Goal: Transaction & Acquisition: Purchase product/service

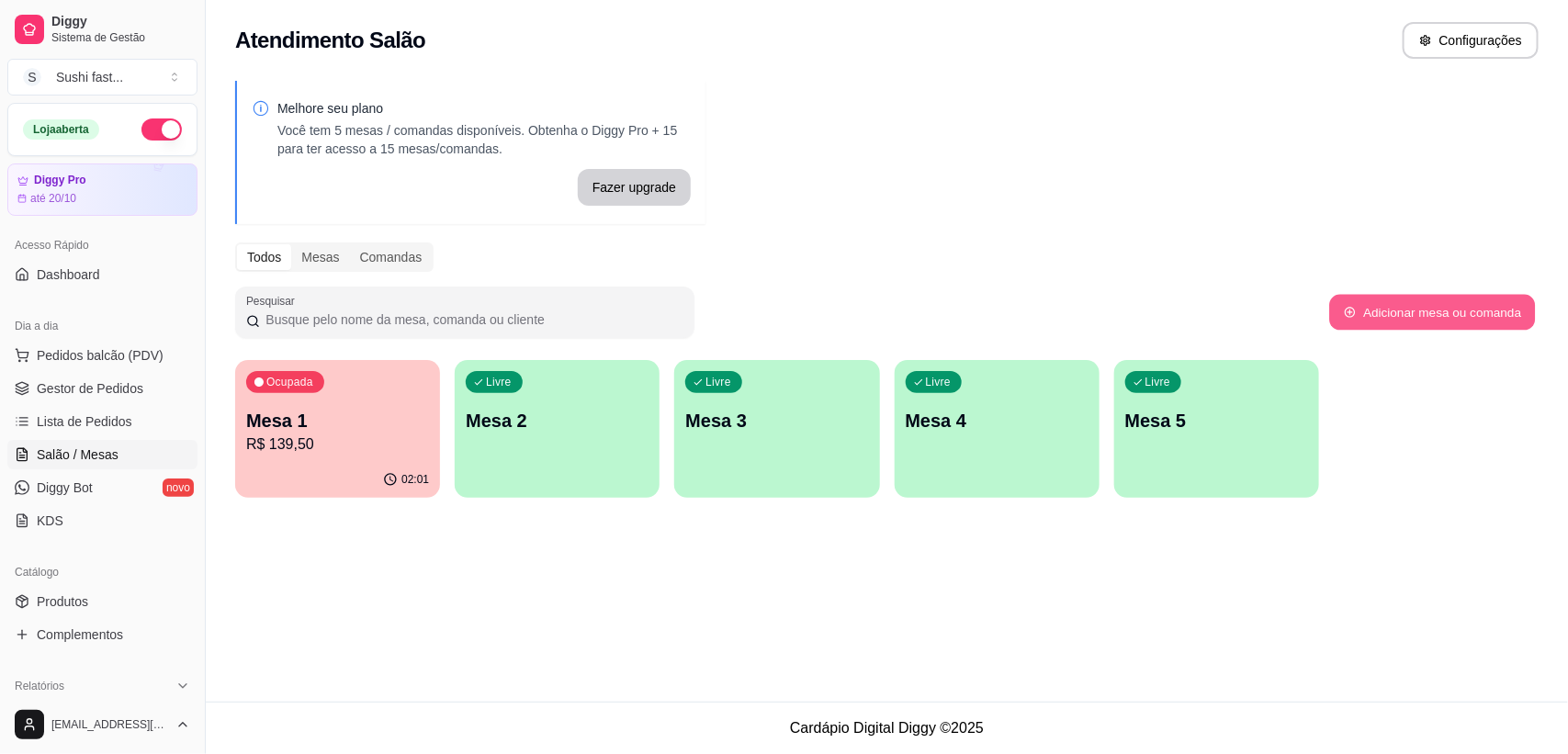
click at [1495, 314] on button "Adicionar mesa ou comanda" at bounding box center [1432, 312] width 206 height 36
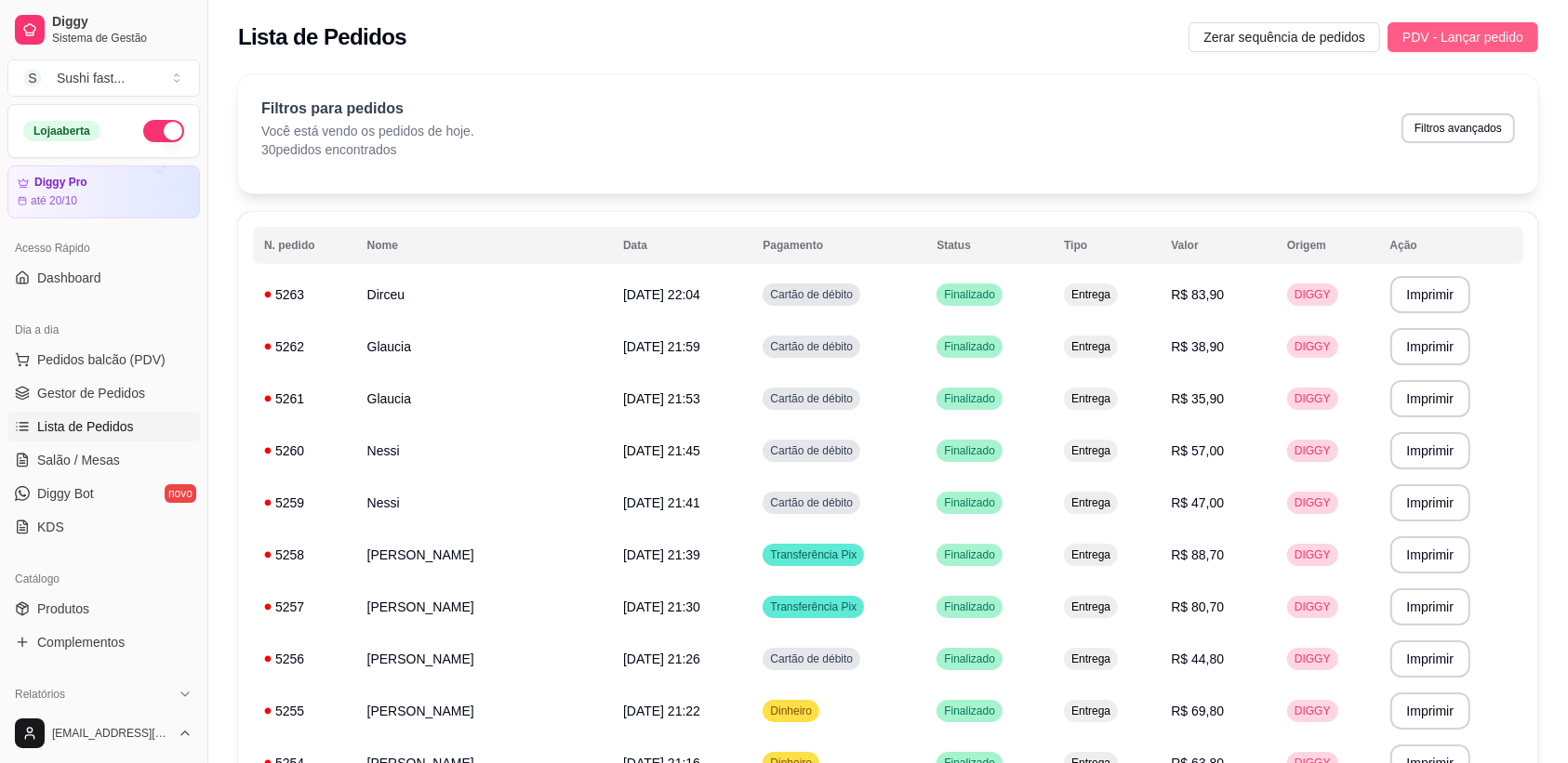
click at [1453, 35] on span "PDV - Lançar pedido" at bounding box center [1461, 37] width 121 height 21
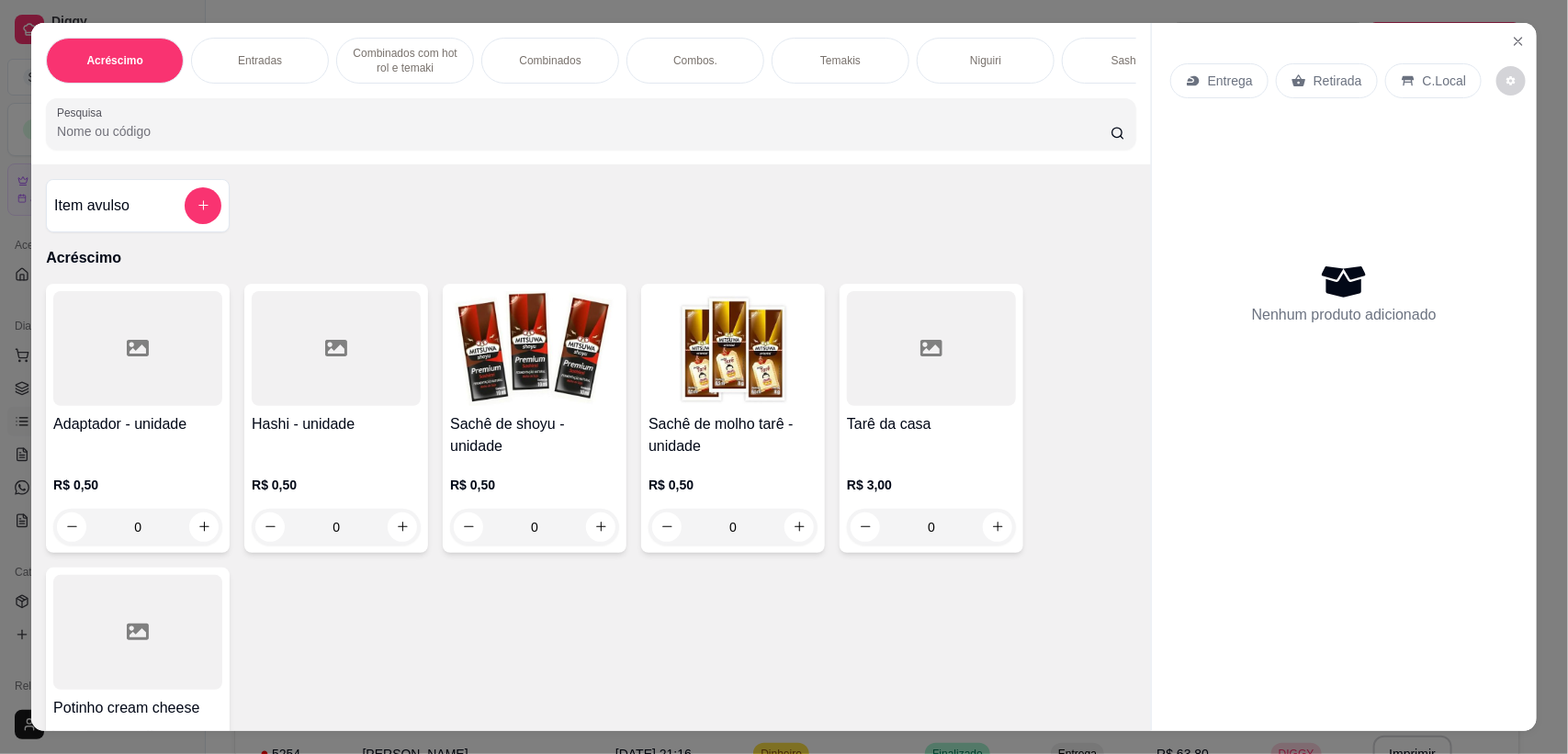
click at [1218, 69] on div "Entrega" at bounding box center [1220, 81] width 98 height 35
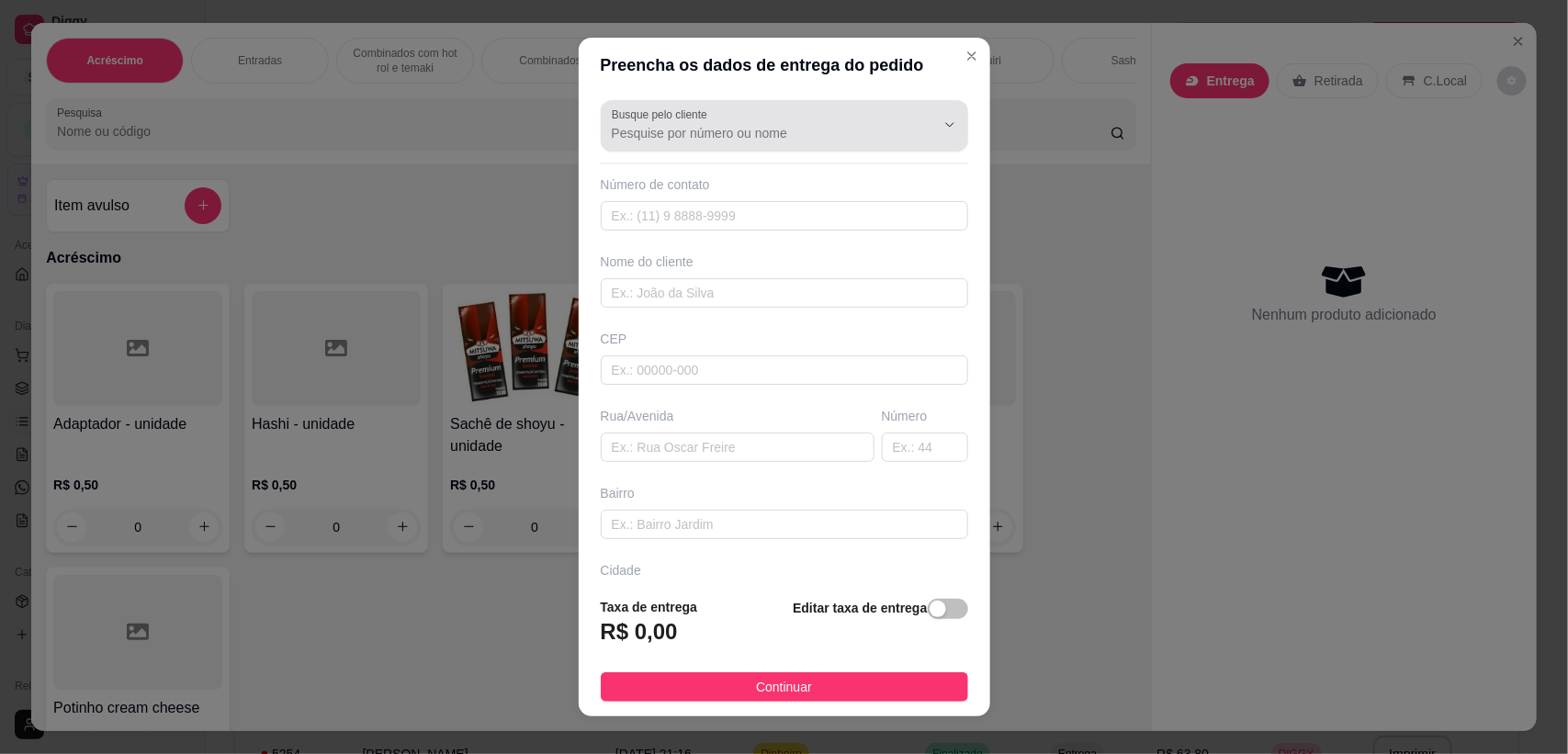
click at [818, 133] on input "Busque pelo cliente" at bounding box center [759, 133] width 294 height 18
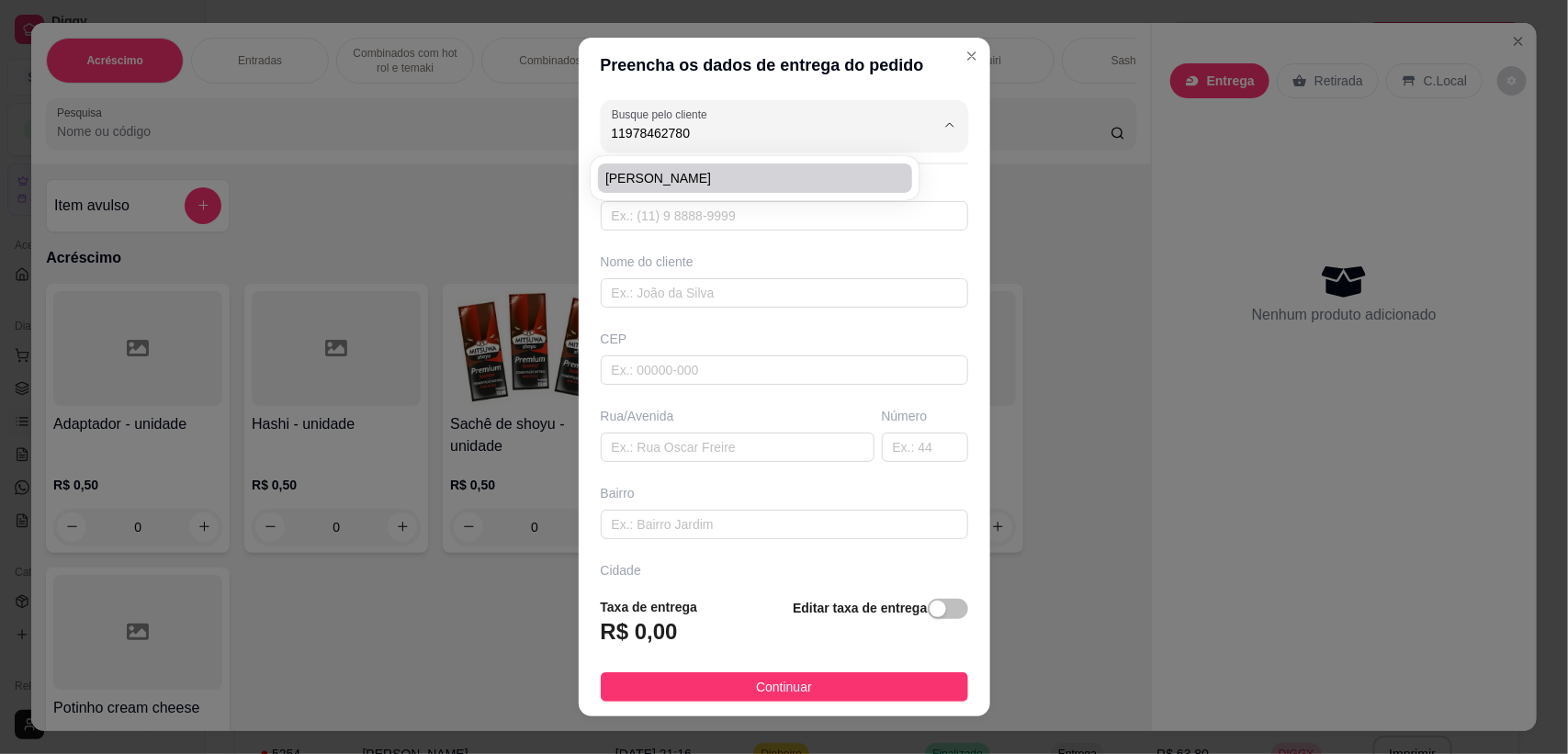
click at [690, 180] on span "[PERSON_NAME]" at bounding box center [746, 178] width 281 height 18
type input "[PERSON_NAME]"
type input "11978462780"
type input "[PERSON_NAME]"
type input "04945130"
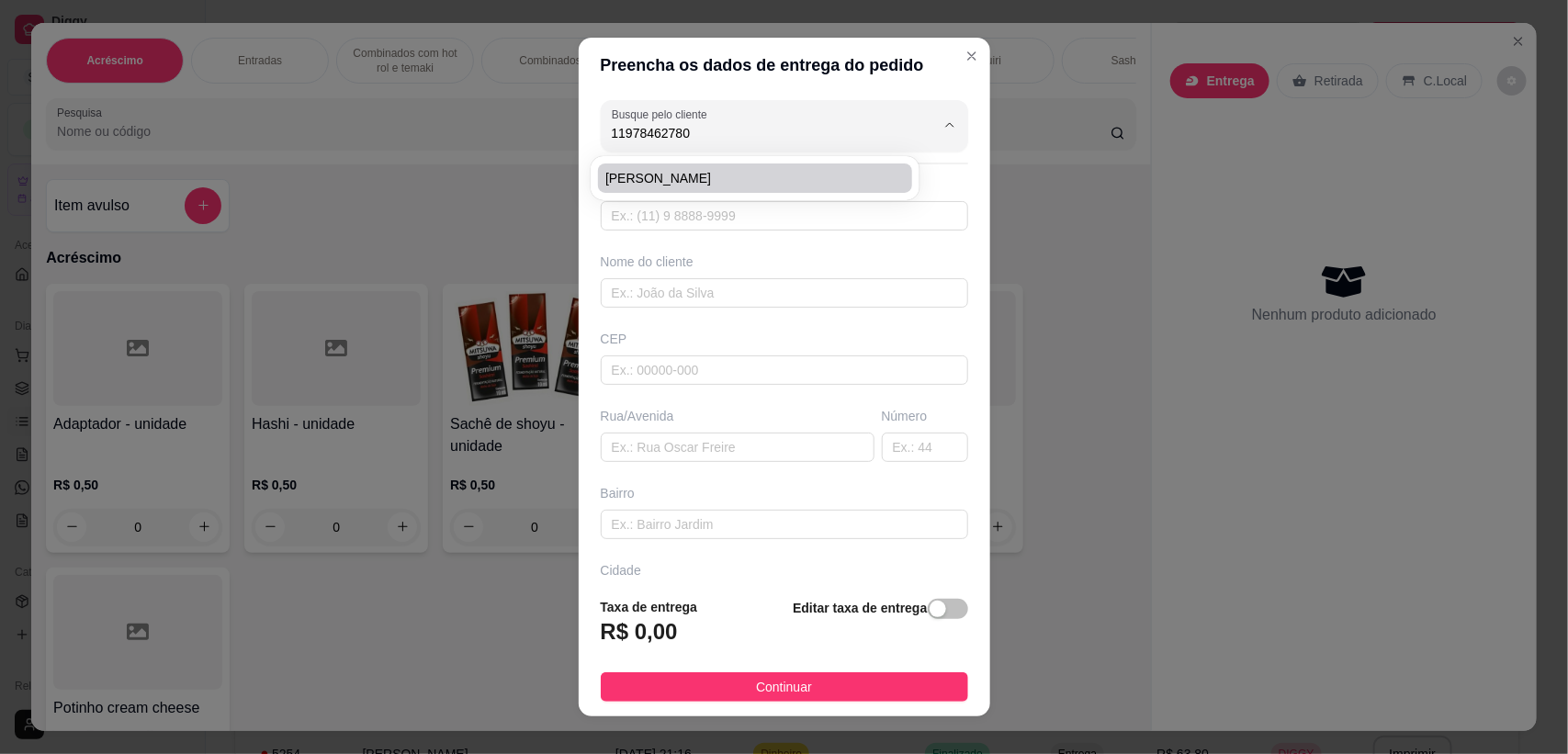
type input "Rua Coronel [PERSON_NAME]"
type input "581b"
type input "Jardim Ângela"
type input "[GEOGRAPHIC_DATA]"
type input "Final da rua"
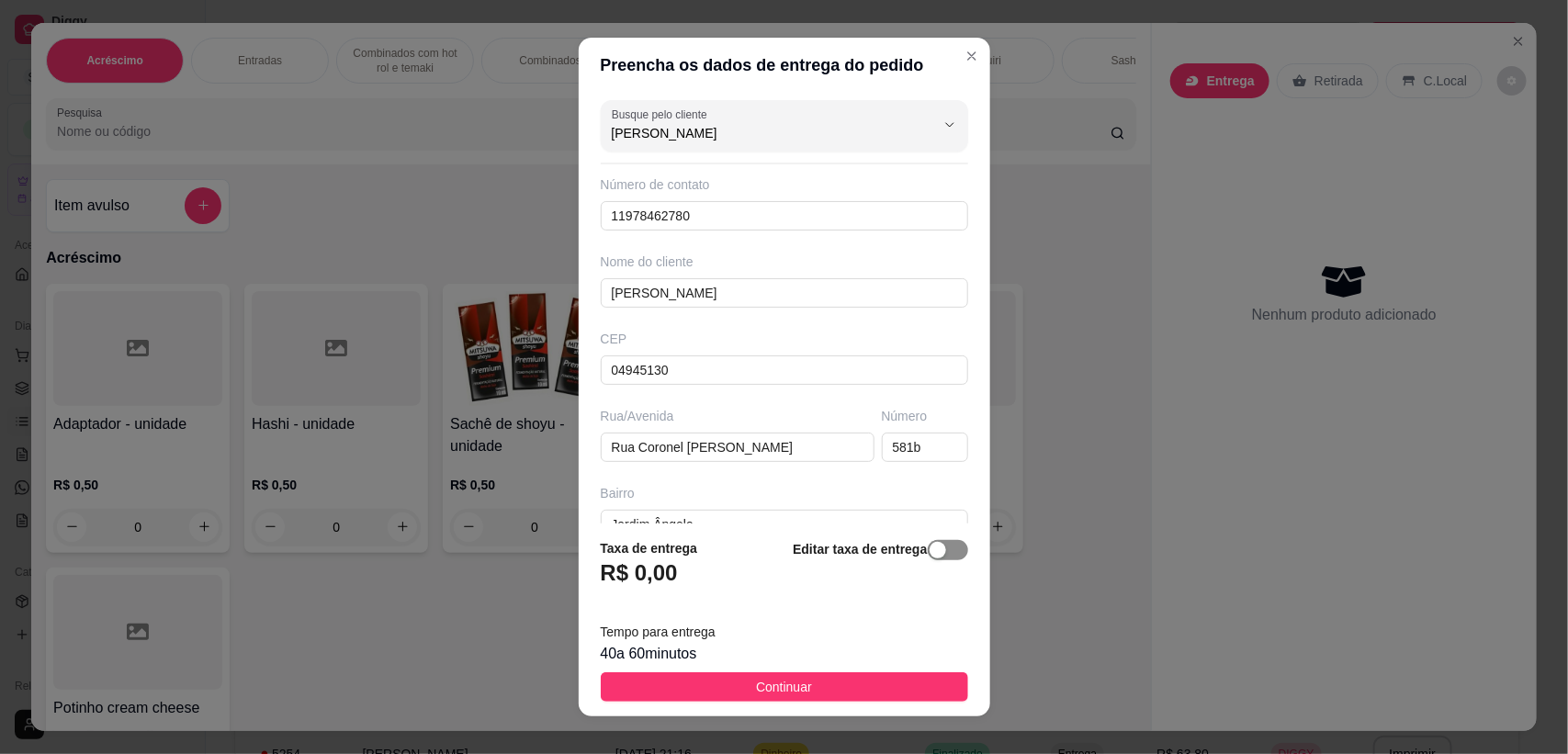
type input "[PERSON_NAME]"
click at [928, 547] on span "button" at bounding box center [948, 550] width 41 height 20
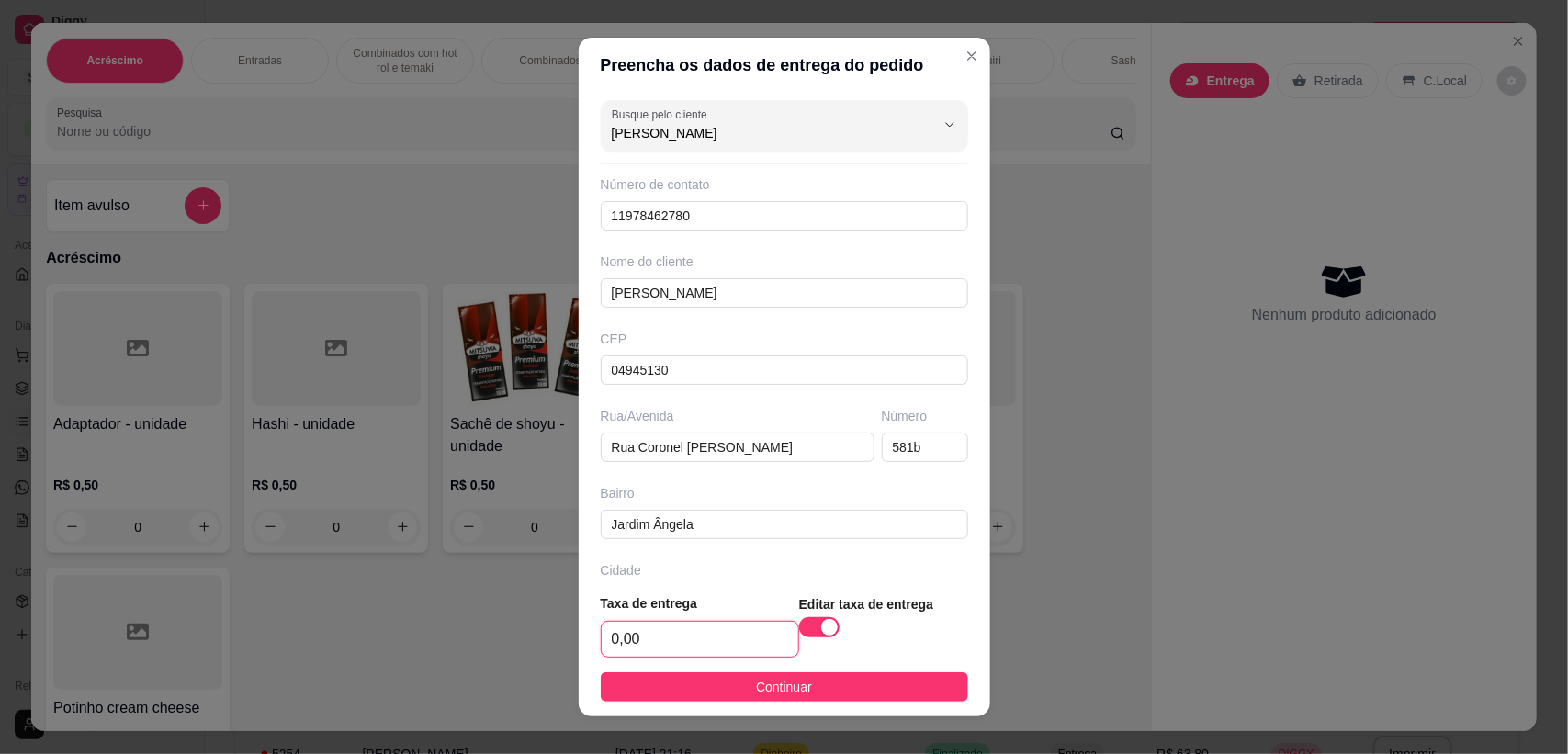
click at [657, 648] on input "0,00" at bounding box center [700, 640] width 197 height 35
type input "3,00"
click at [756, 685] on span "Continuar" at bounding box center [784, 687] width 56 height 20
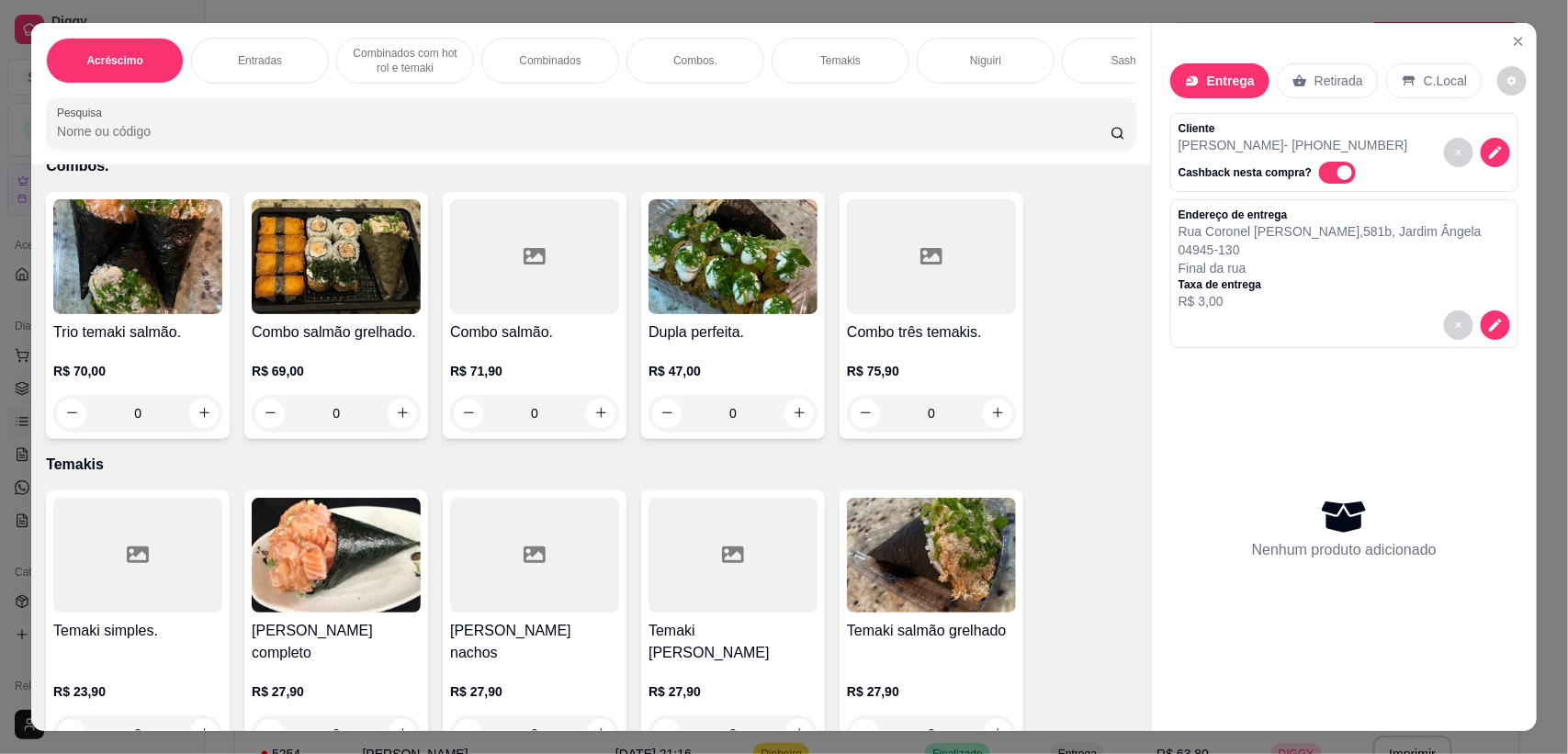
scroll to position [2295, 0]
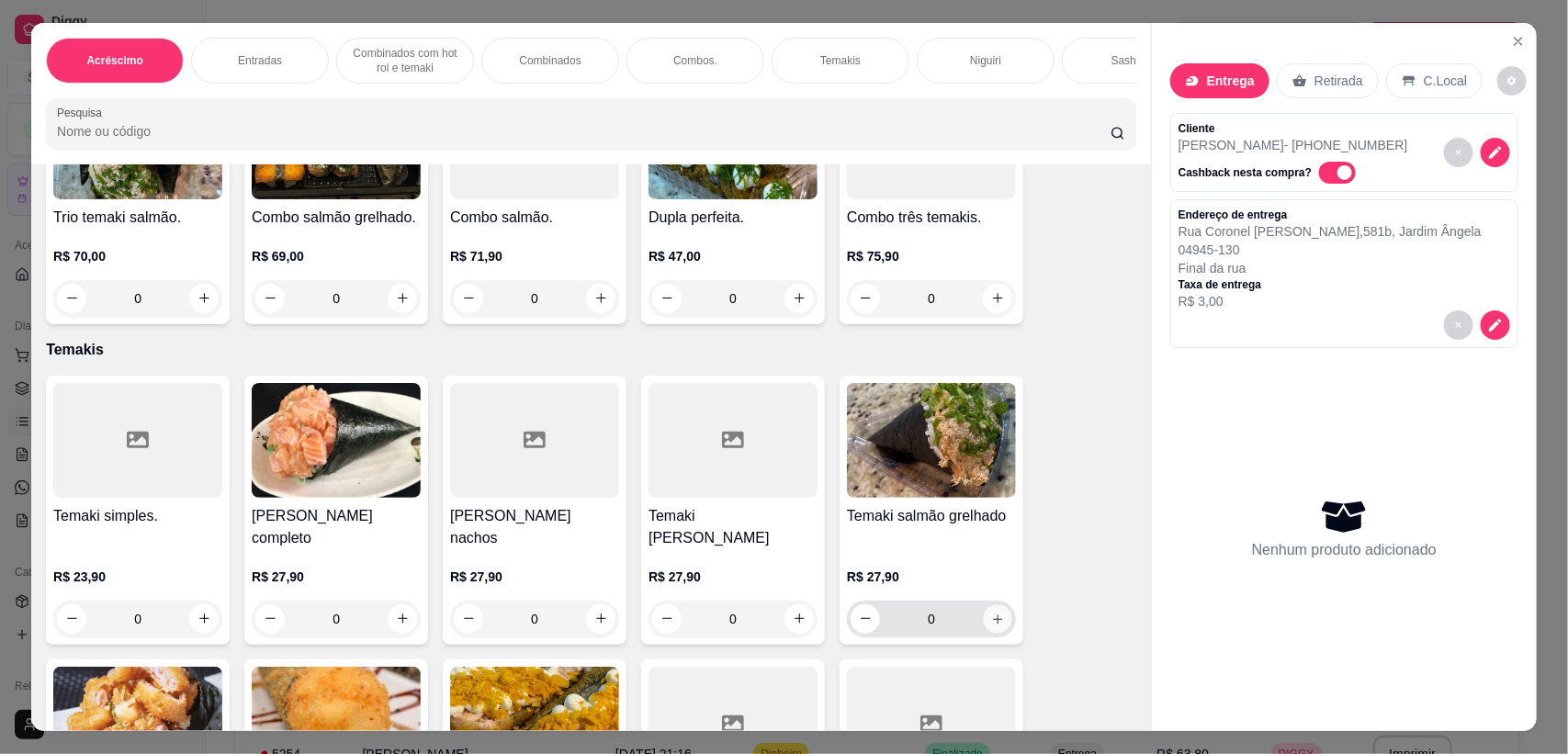
click at [992, 617] on icon "increase-product-quantity" at bounding box center [998, 618] width 14 height 14
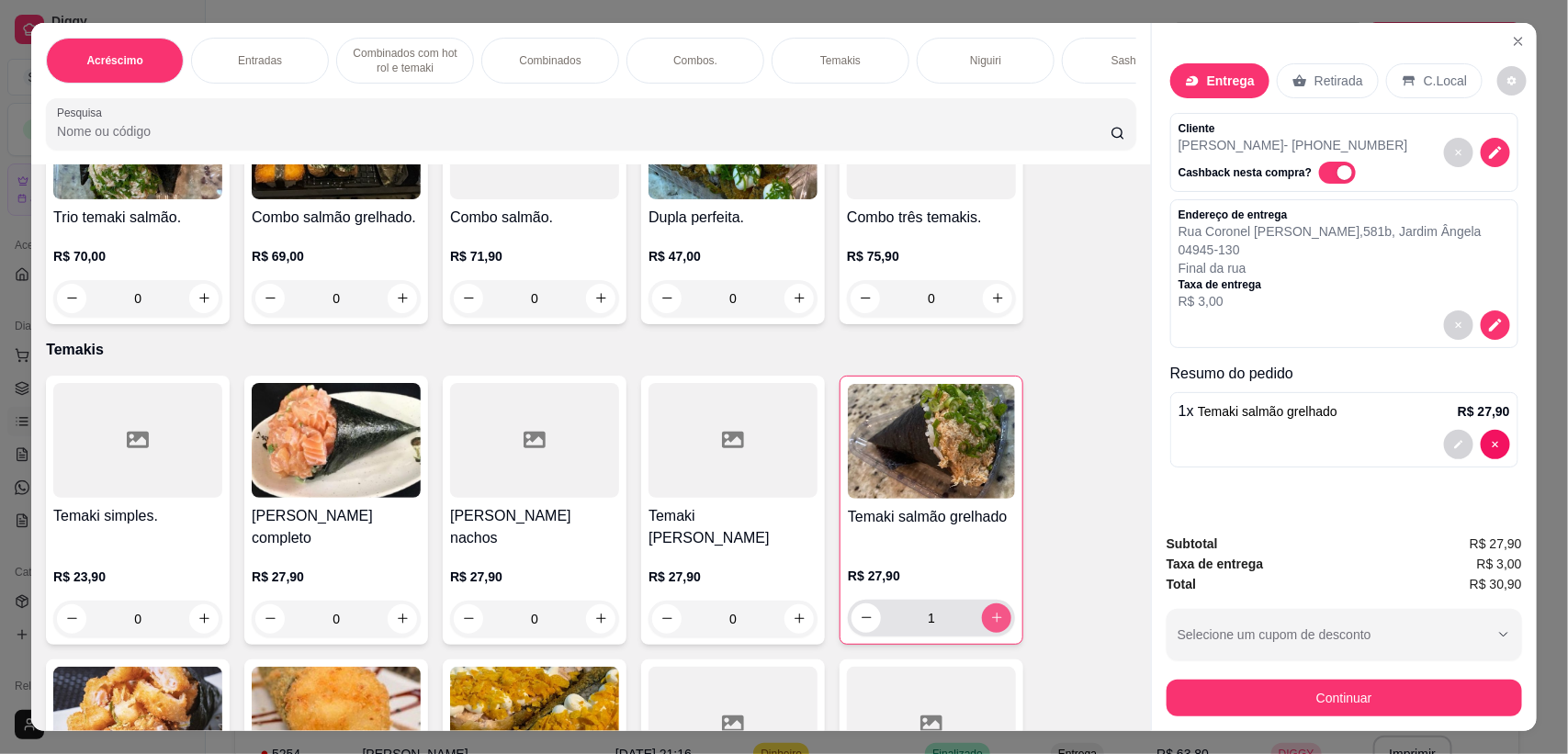
type input "1"
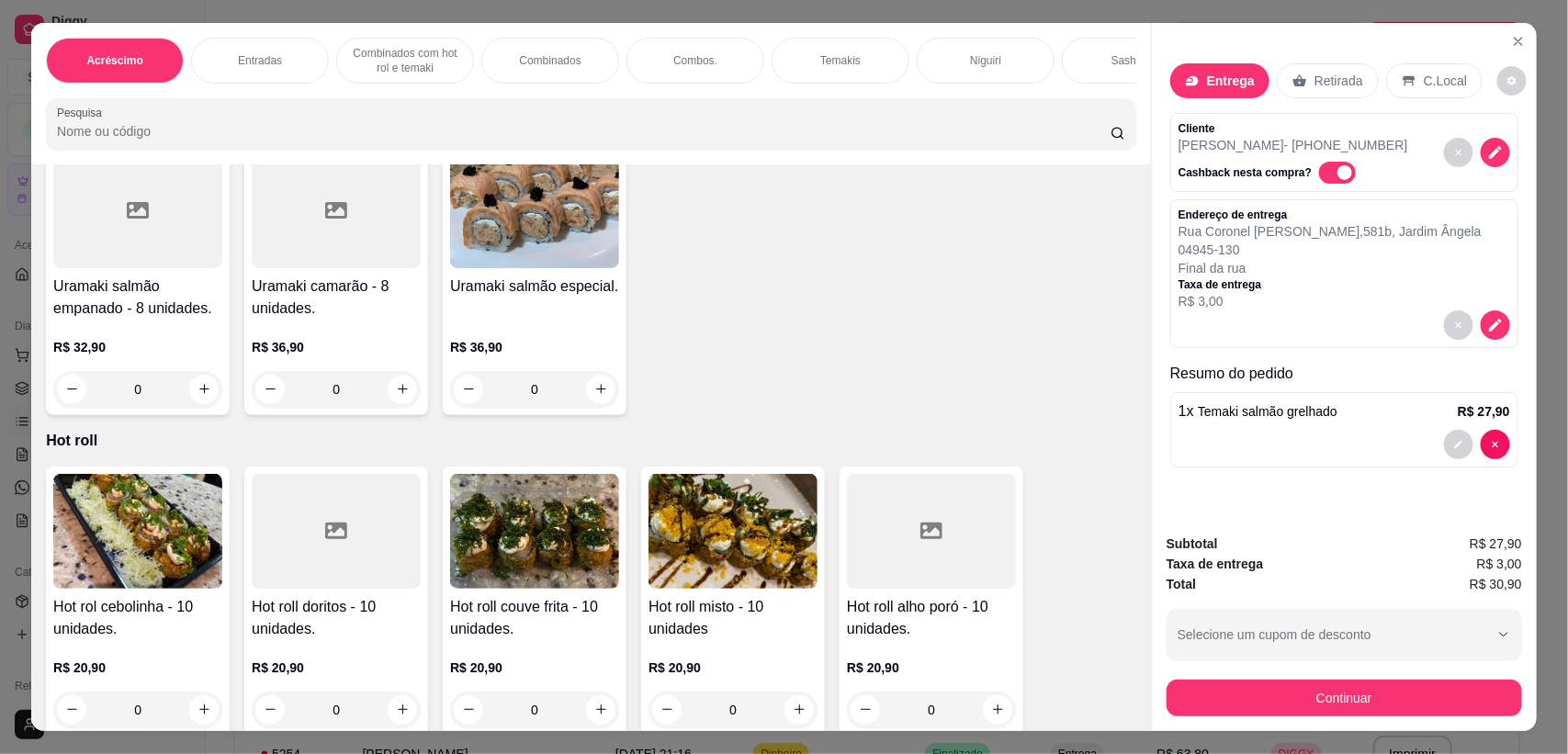
scroll to position [5165, 0]
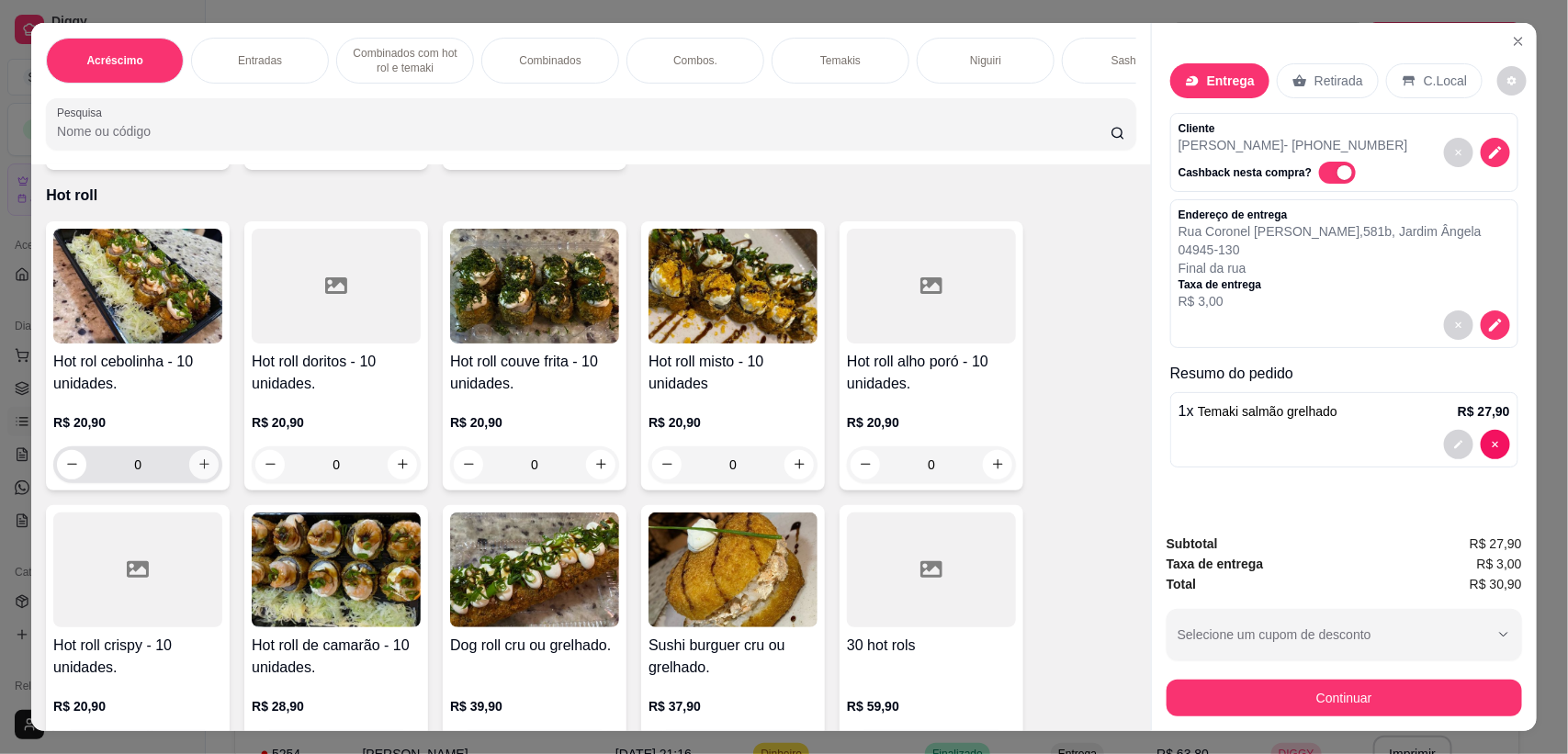
click at [198, 457] on icon "increase-product-quantity" at bounding box center [204, 463] width 14 height 14
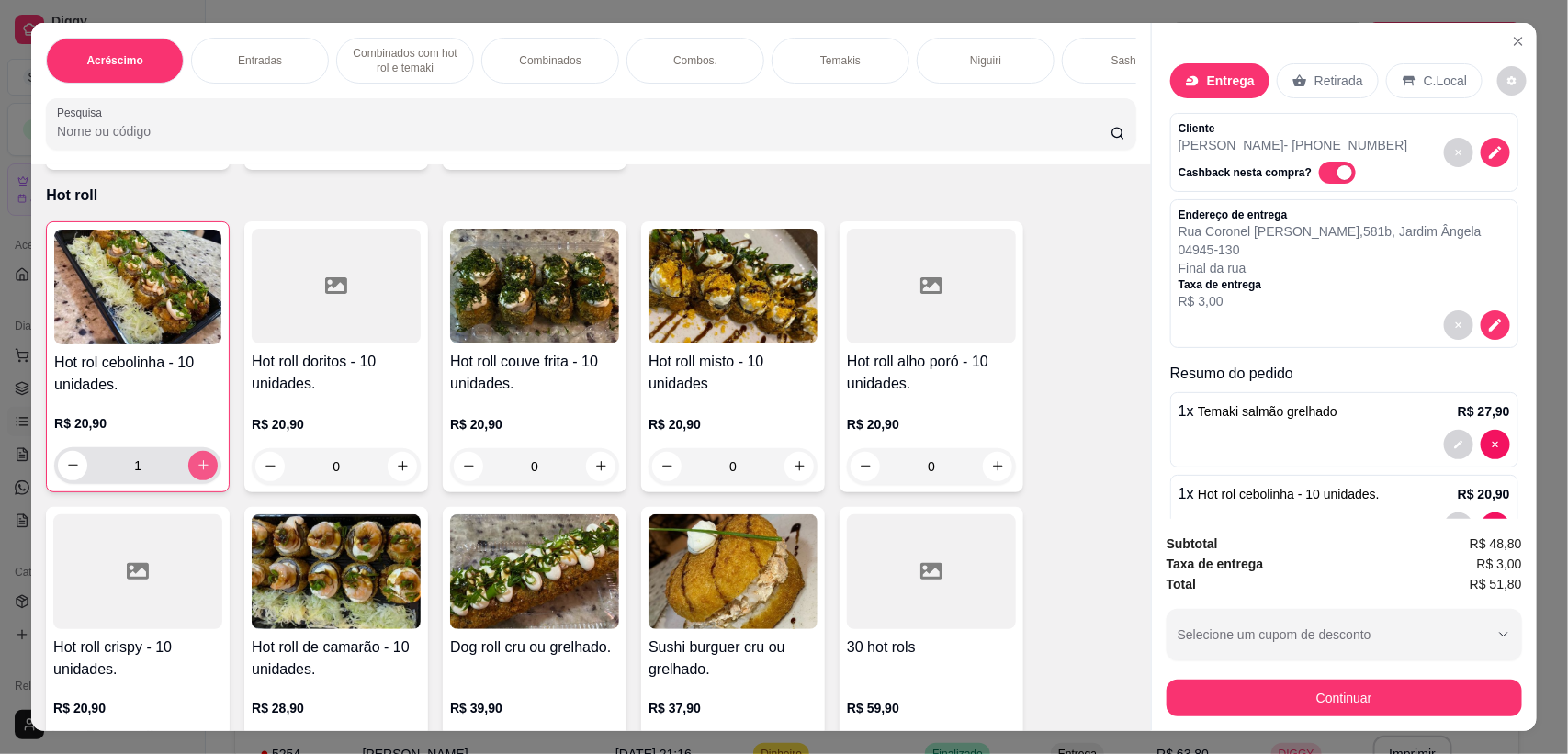
type input "1"
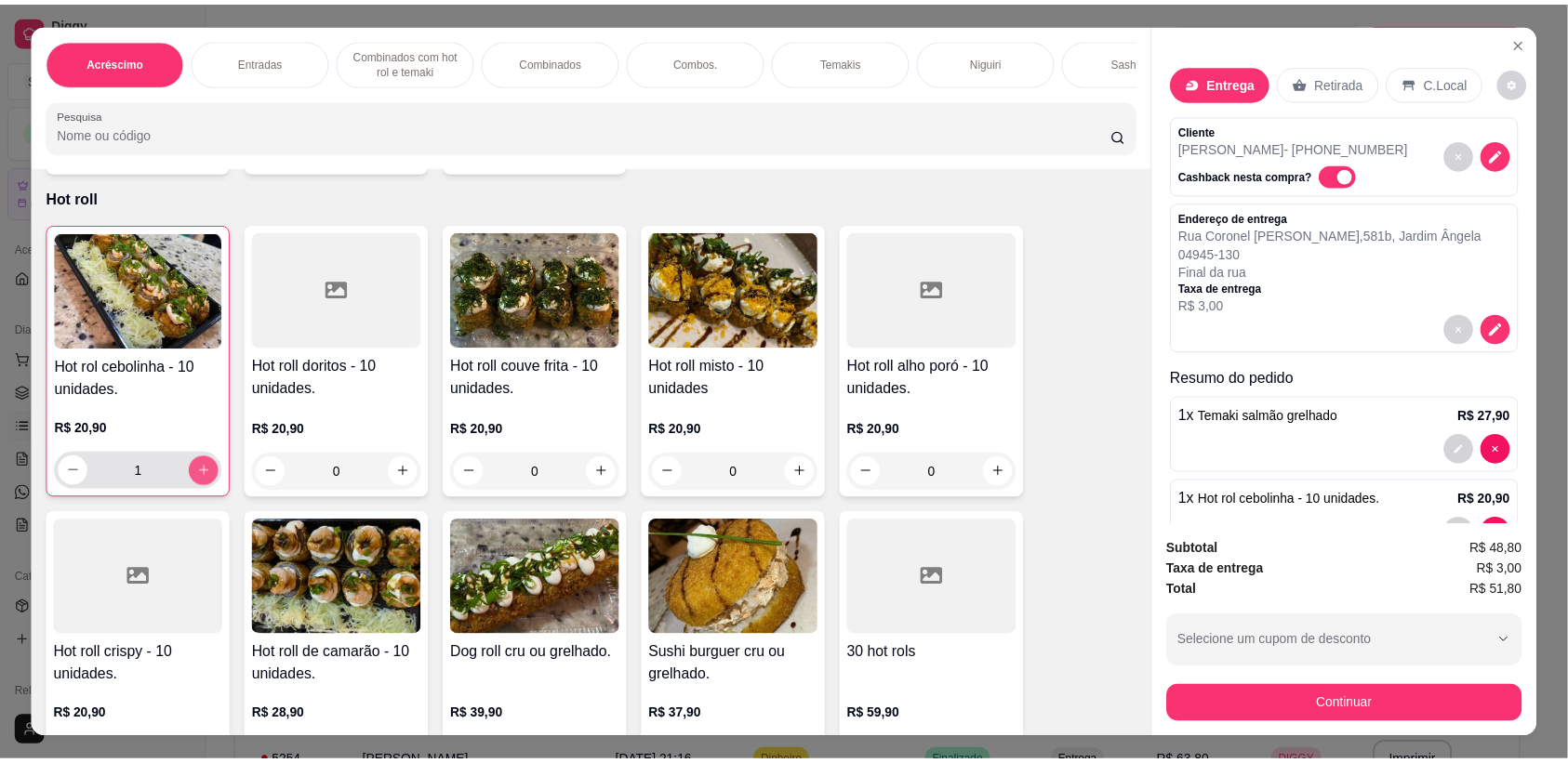
scroll to position [5228, 0]
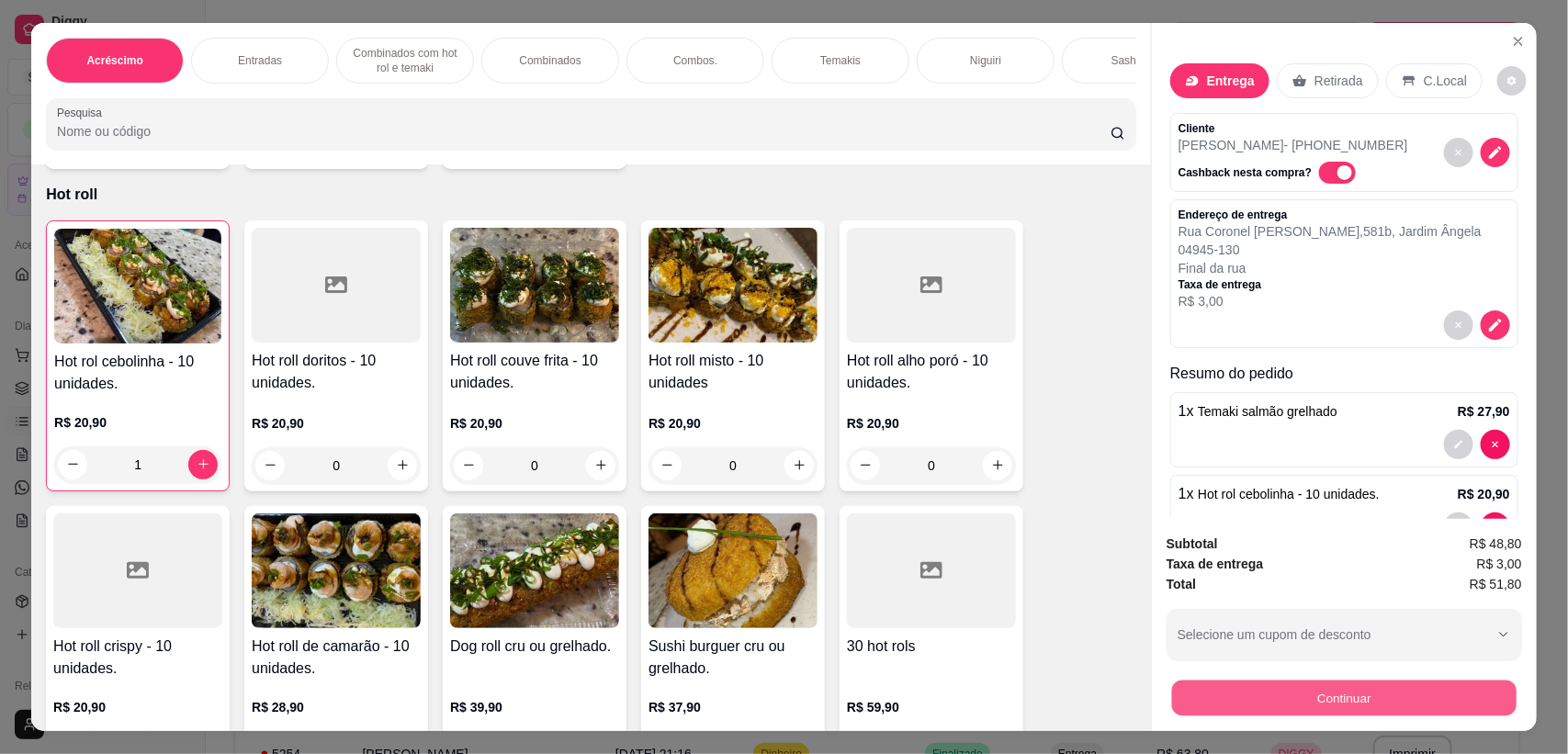
click at [1208, 688] on button "Continuar" at bounding box center [1345, 698] width 344 height 36
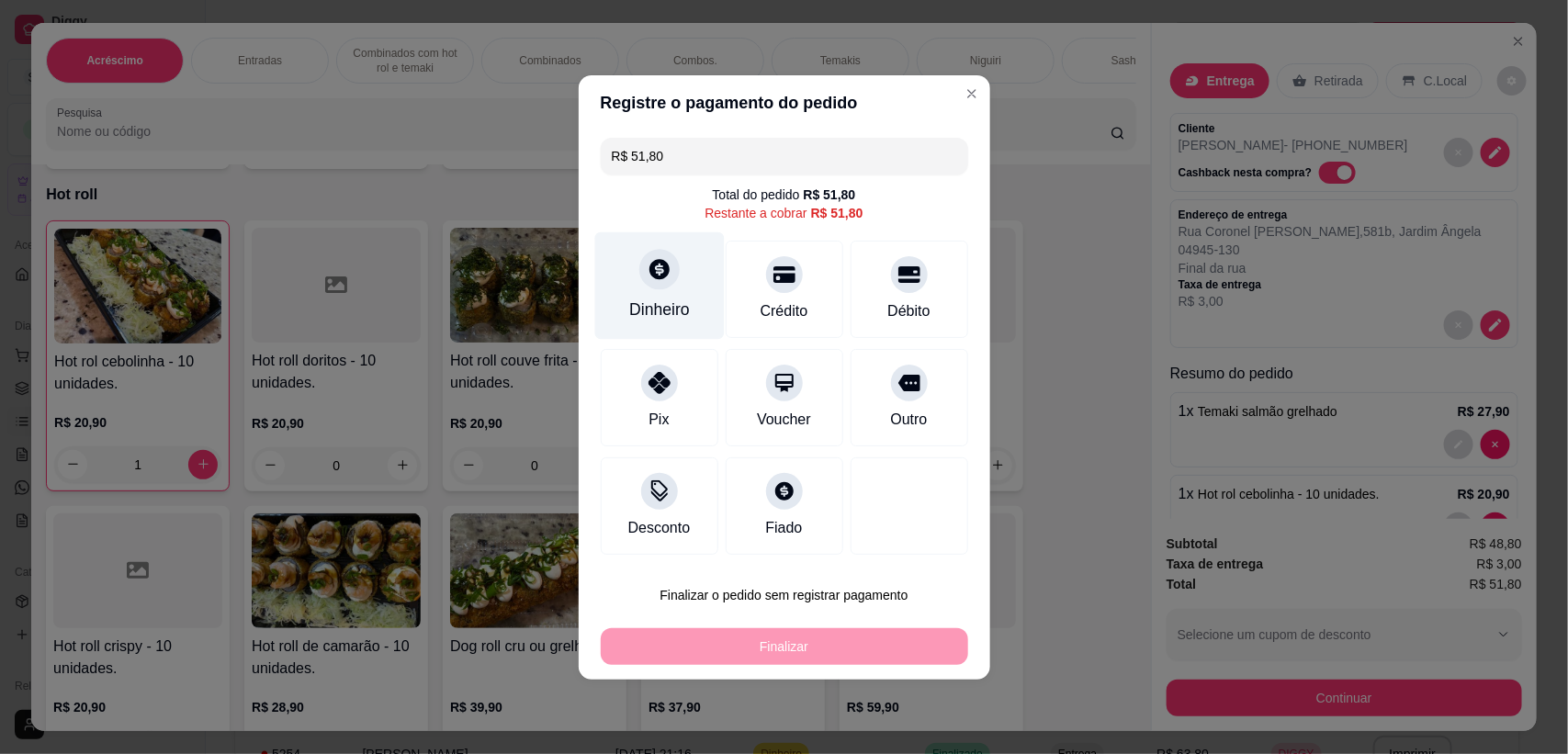
click at [667, 300] on div "Dinheiro" at bounding box center [660, 309] width 61 height 24
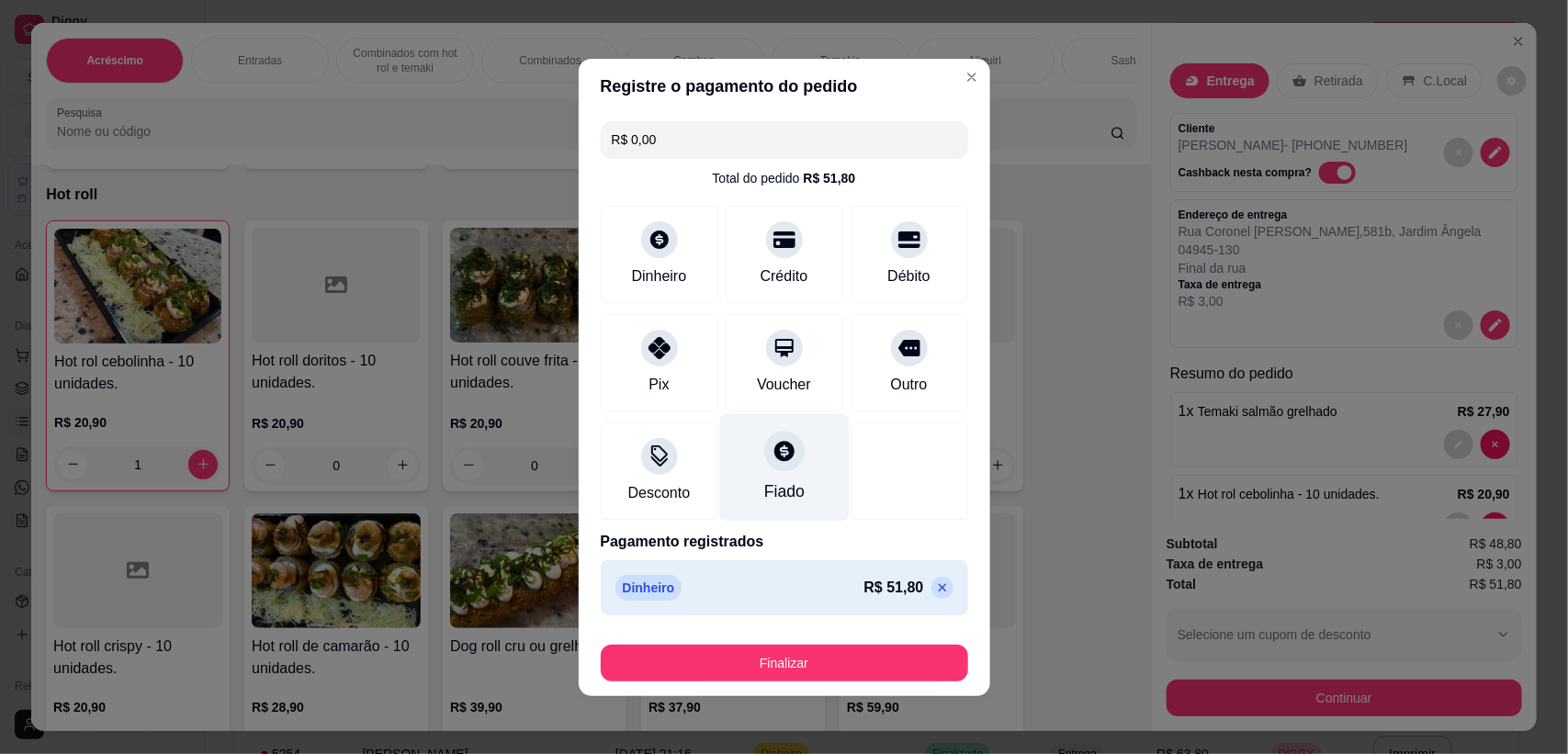
type input "R$ 0,00"
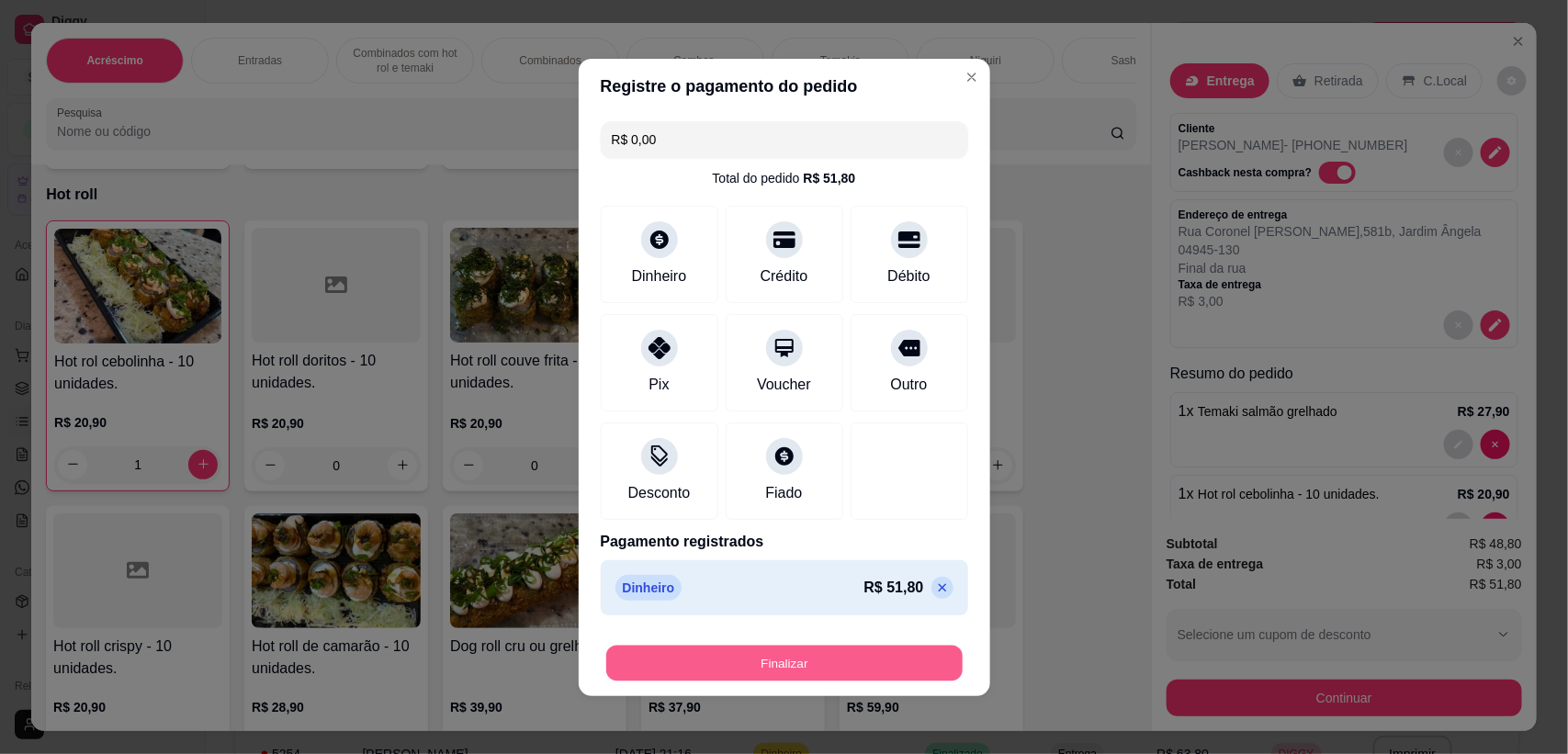
click at [783, 656] on button "Finalizar" at bounding box center [785, 662] width 356 height 36
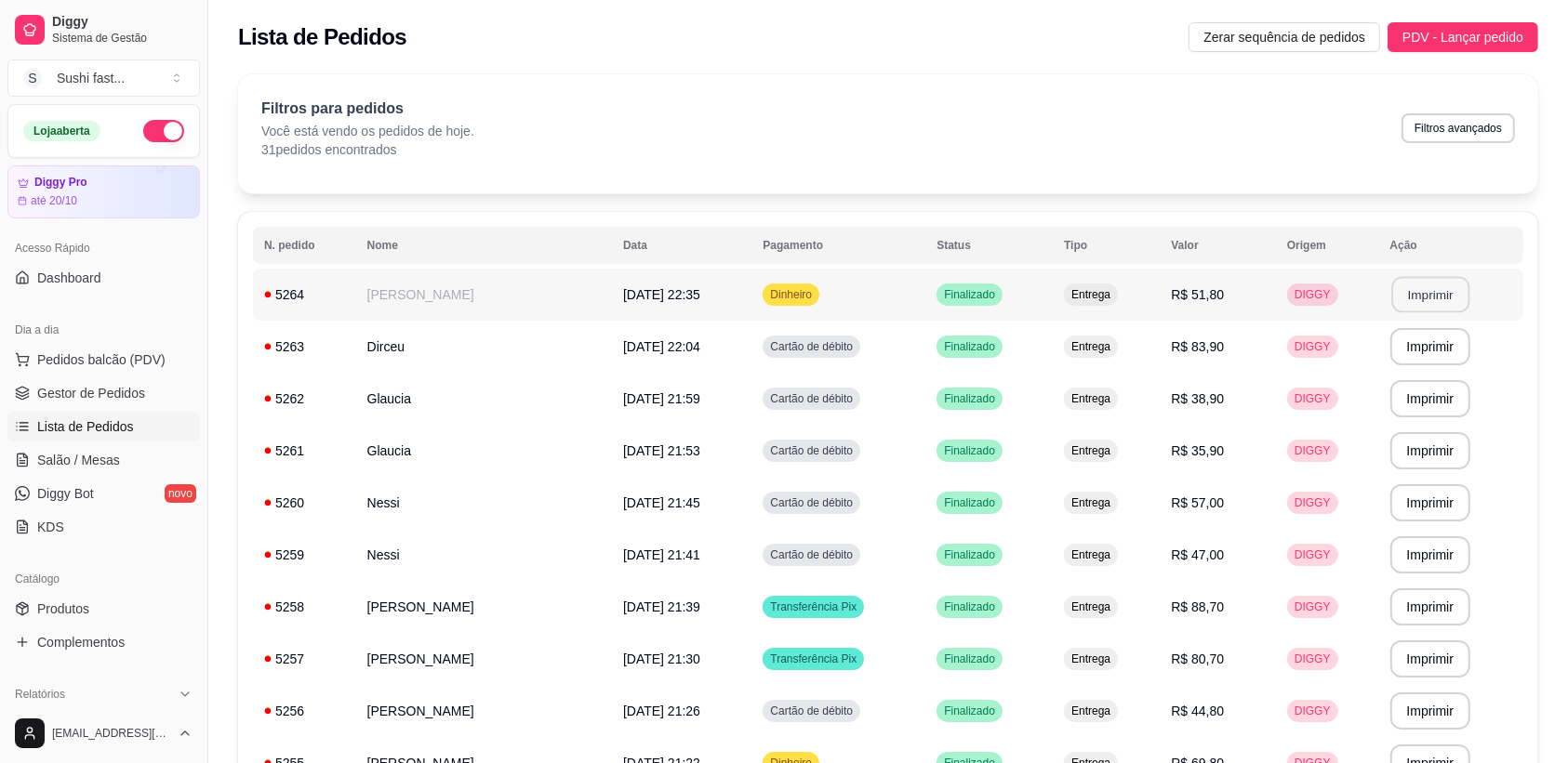
click at [1428, 285] on button "Imprimir" at bounding box center [1430, 295] width 78 height 36
click at [1416, 24] on button "PDV - Lançar pedido" at bounding box center [1462, 37] width 150 height 30
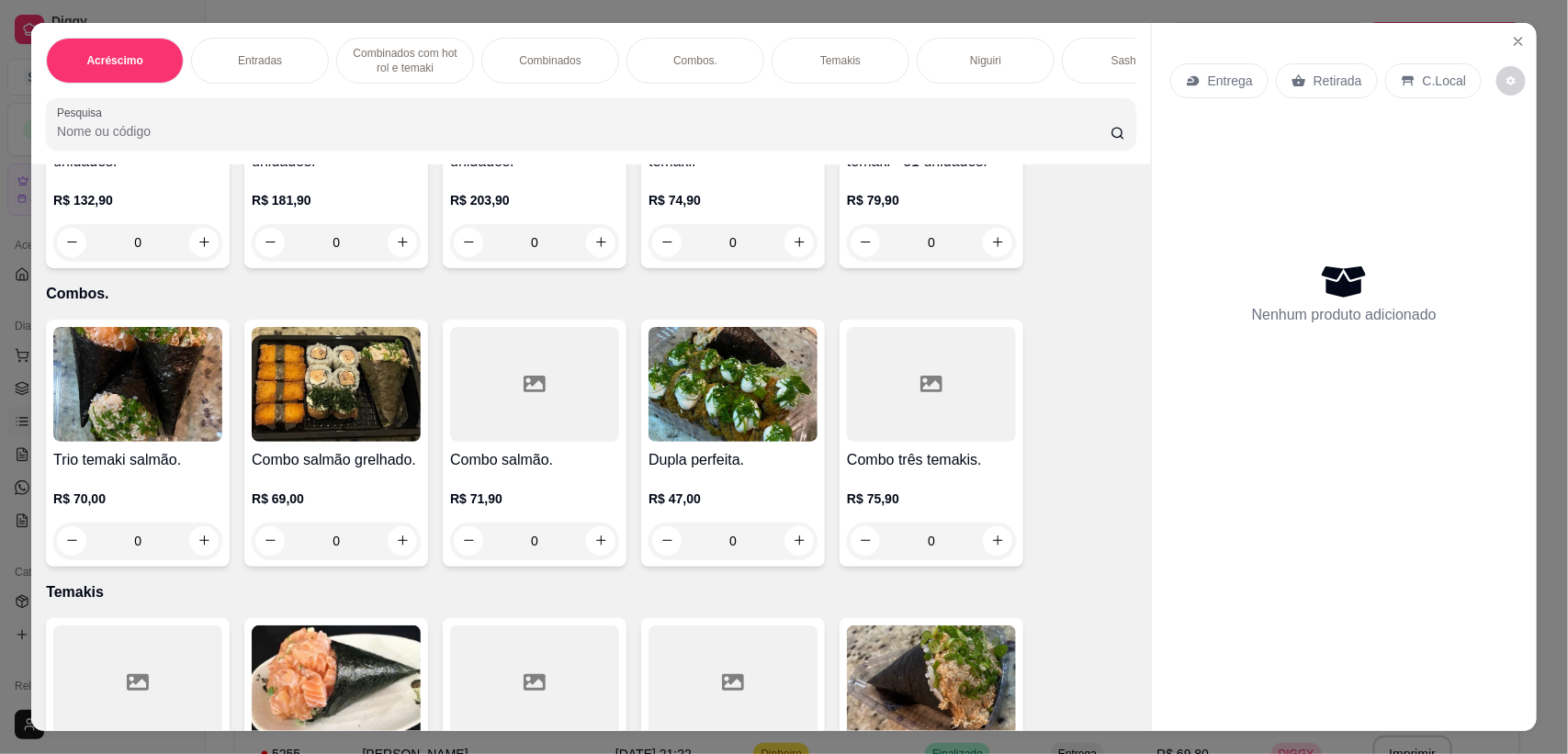
scroll to position [2066, 0]
